Goal: Register for event/course

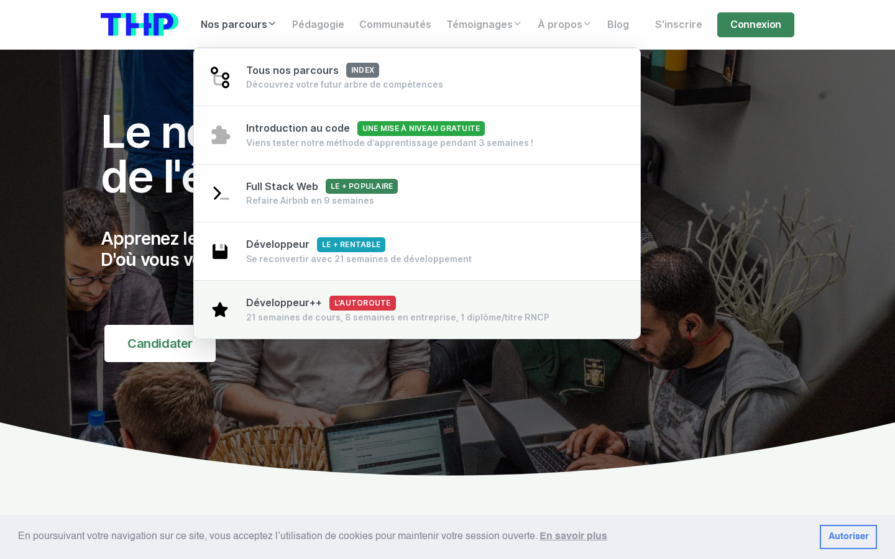
click at [274, 313] on div "21 semaines de cours, 8 semaines en entreprise, 1 diplôme/titre RNCP" at bounding box center [397, 317] width 303 height 12
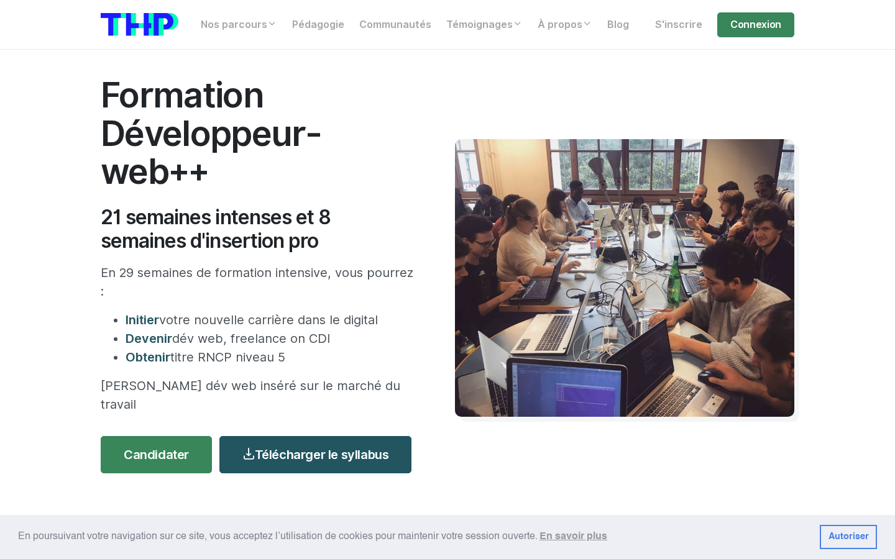
scroll to position [26, 0]
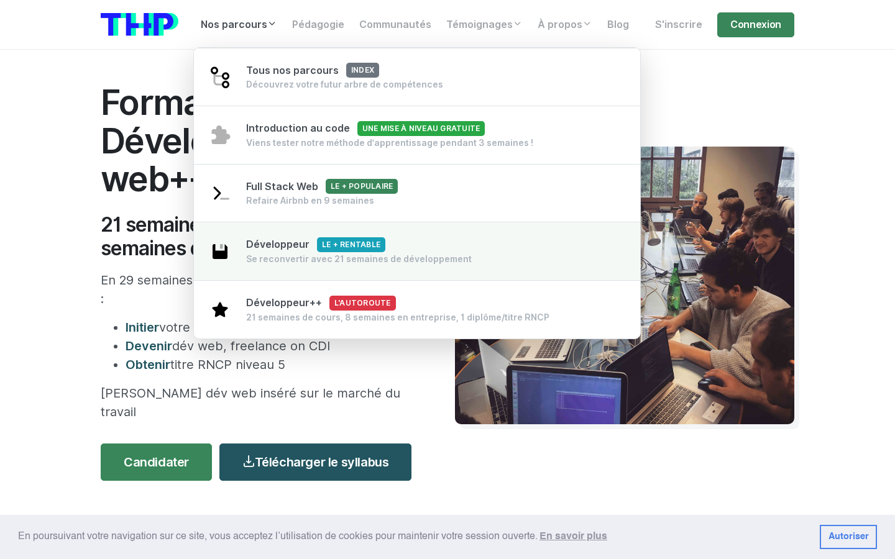
click at [293, 249] on span "Développeur Le + rentable" at bounding box center [315, 245] width 139 height 12
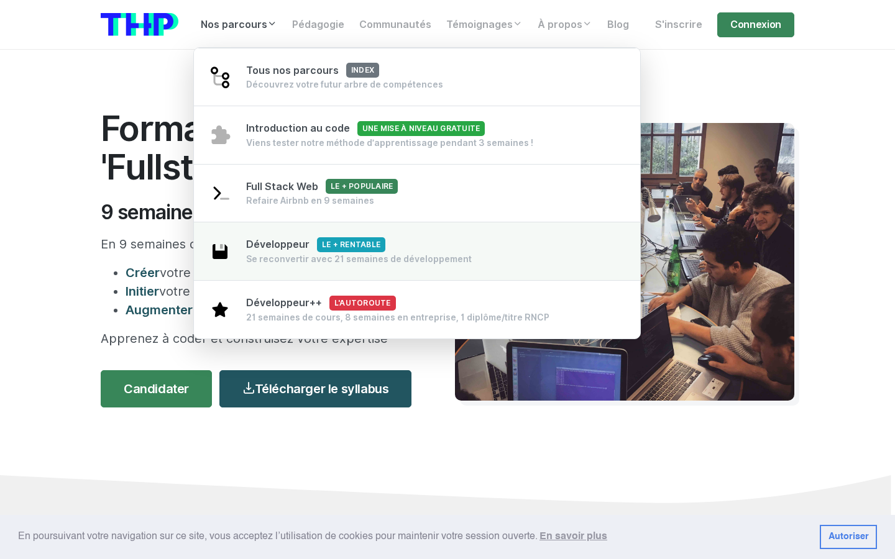
click at [283, 260] on div "Se reconvertir avec 21 semaines de développement" at bounding box center [359, 259] width 226 height 12
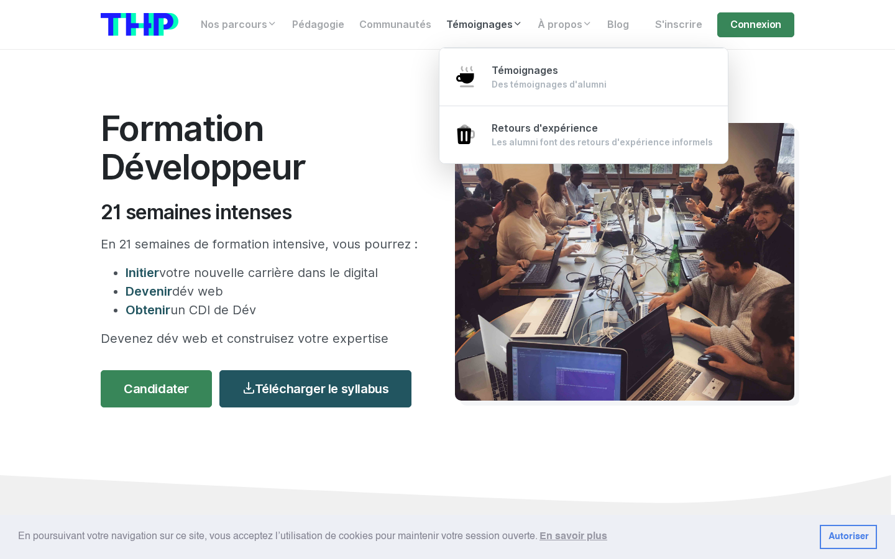
click at [511, 14] on link "Témoignages" at bounding box center [484, 24] width 91 height 25
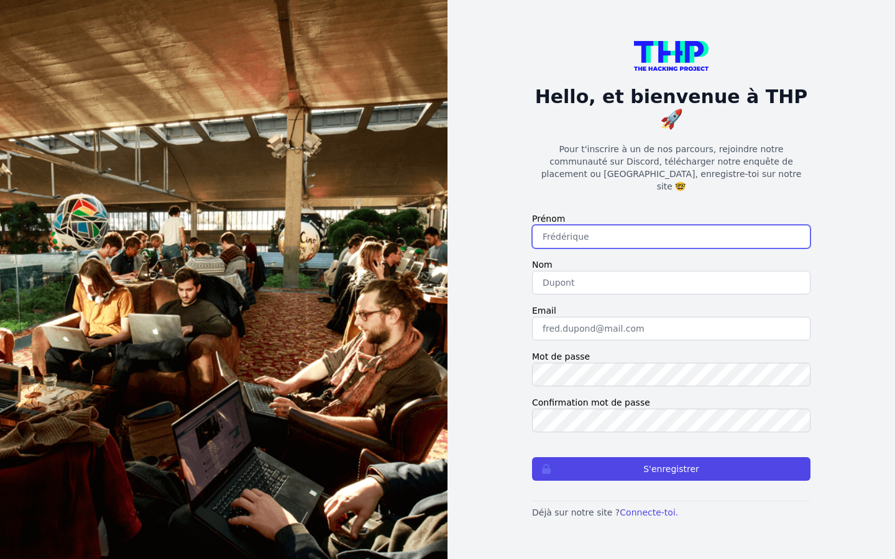
click at [579, 225] on input "text" at bounding box center [671, 237] width 278 height 24
type input "Salwa"
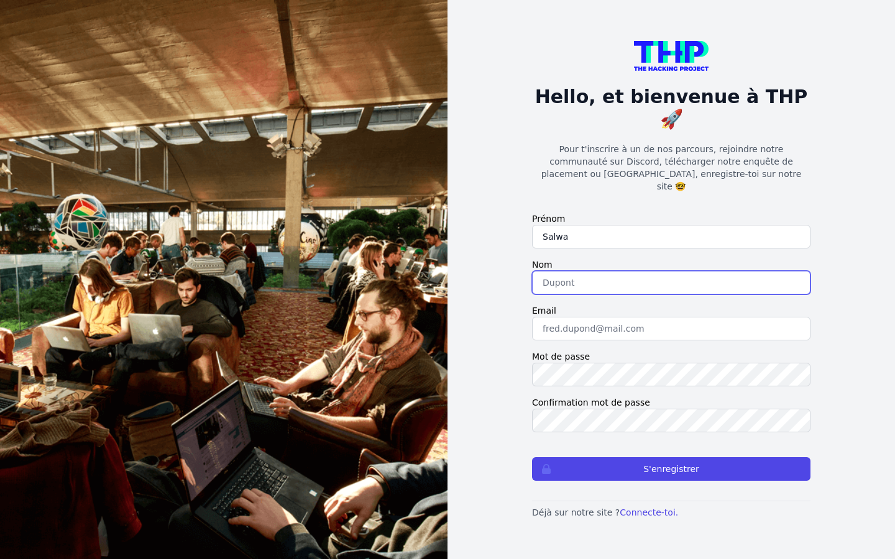
click at [556, 271] on input "text" at bounding box center [671, 283] width 278 height 24
type input "ben ahmed"
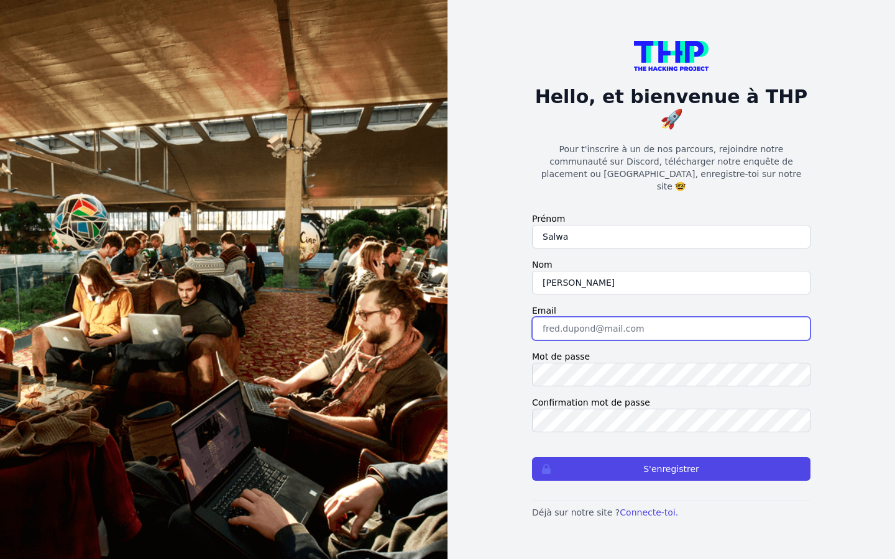
click at [547, 320] on input "email" at bounding box center [671, 329] width 278 height 24
type input "ouladsalwa@gmail.com"
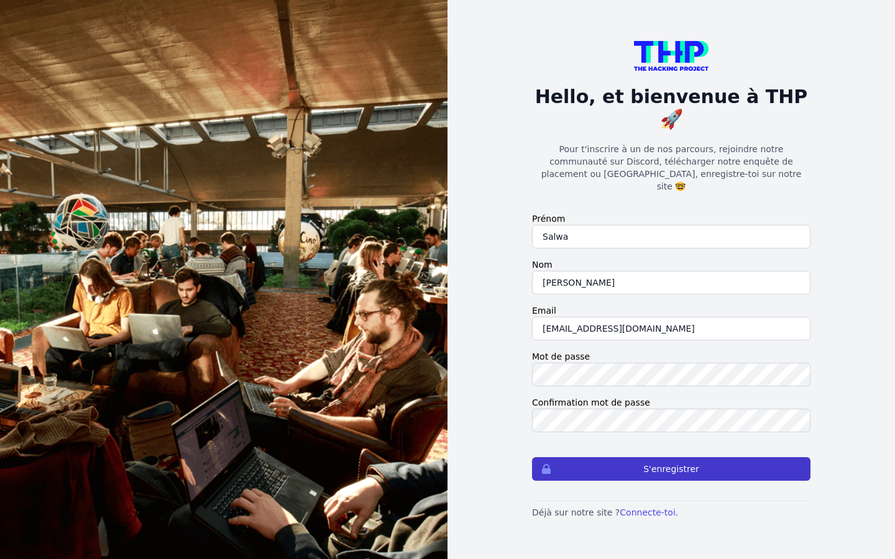
click at [646, 457] on button "S'enregistrer" at bounding box center [671, 469] width 278 height 24
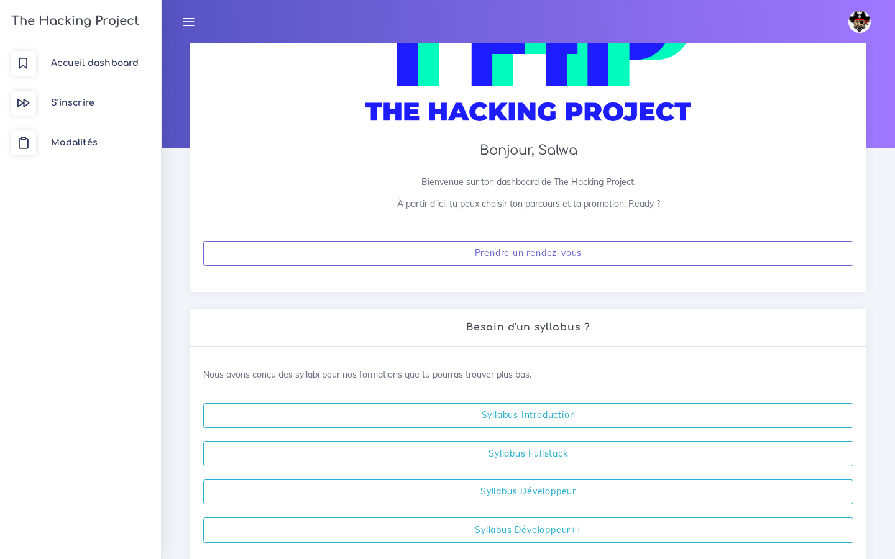
scroll to position [178, 0]
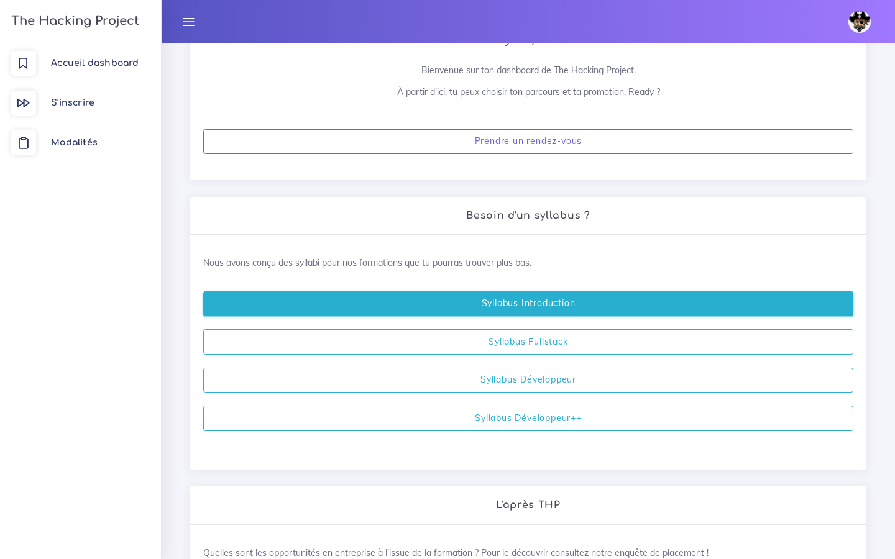
click at [553, 298] on link "Syllabus Introduction" at bounding box center [528, 304] width 650 height 25
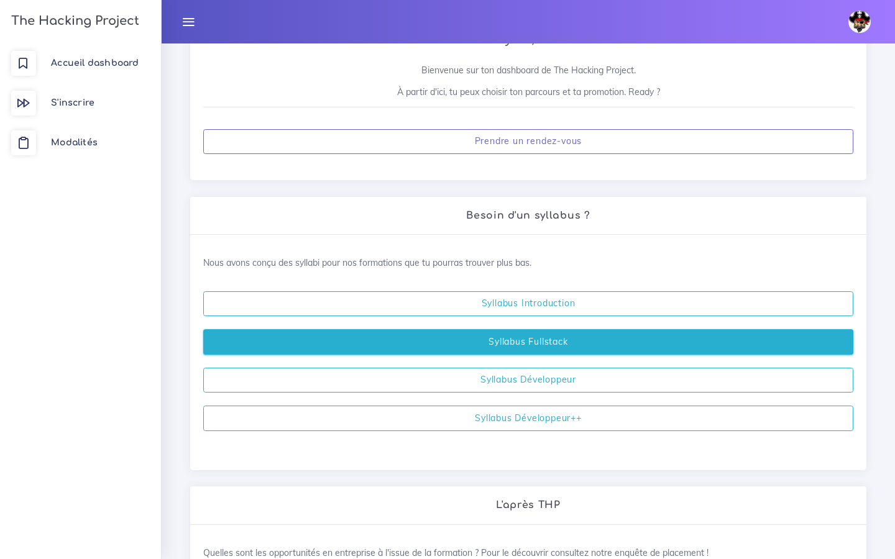
click at [484, 339] on link "Syllabus Fullstack" at bounding box center [528, 341] width 650 height 25
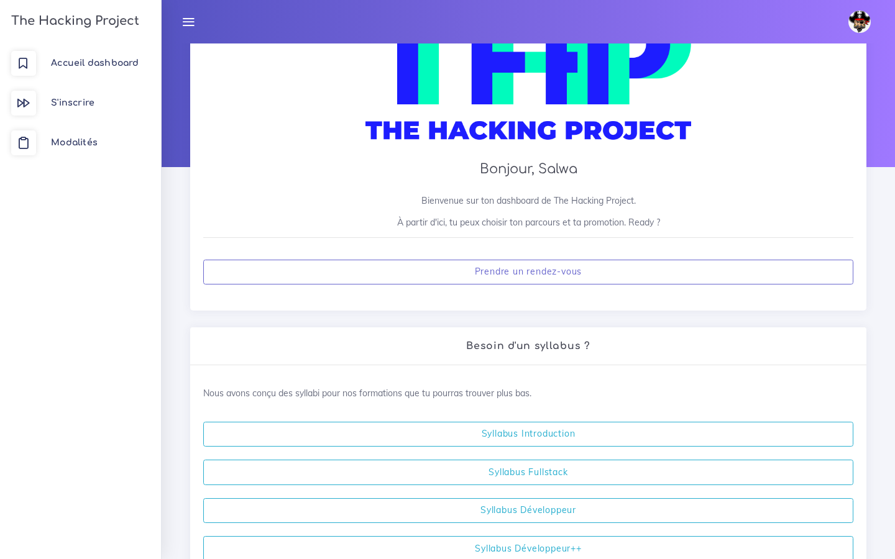
scroll to position [0, 0]
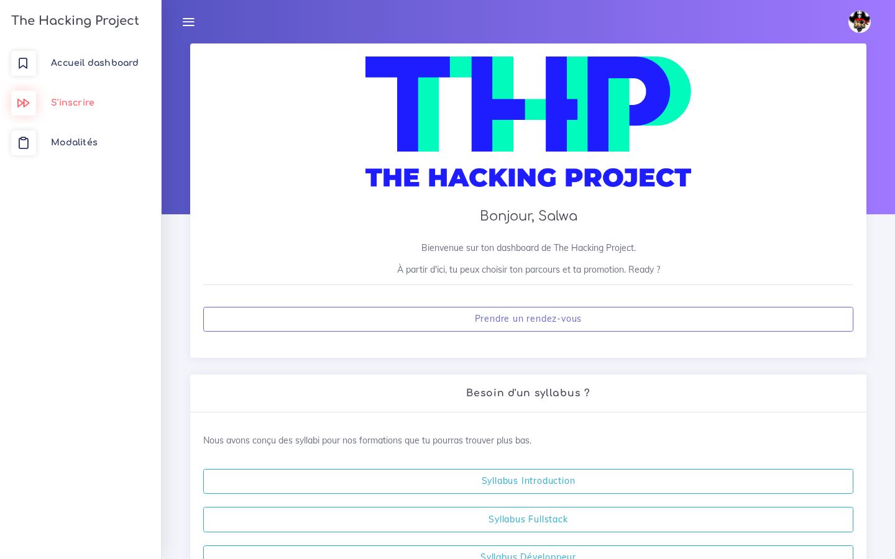
click at [53, 104] on span "S'inscrire" at bounding box center [73, 102] width 44 height 9
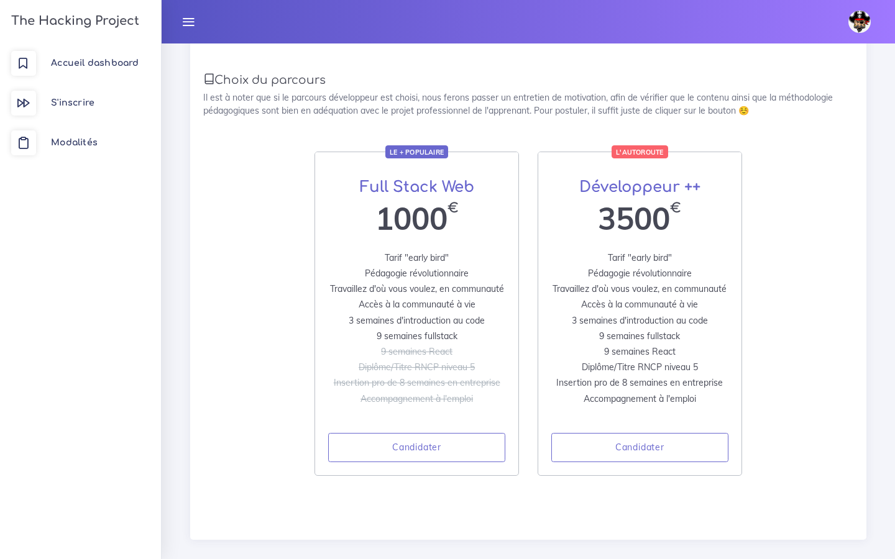
scroll to position [210, 0]
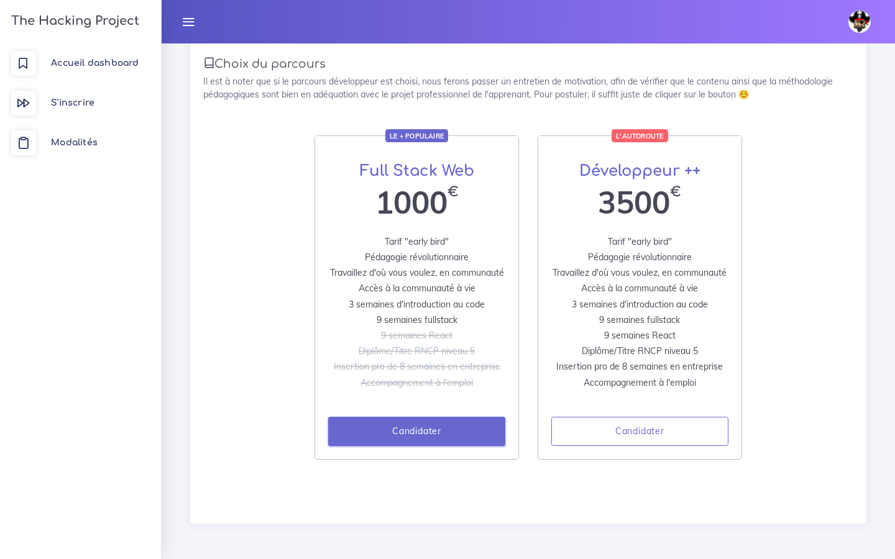
click at [438, 430] on link "Candidater" at bounding box center [416, 432] width 177 height 30
